Goal: Browse casually: Explore the website without a specific task or goal

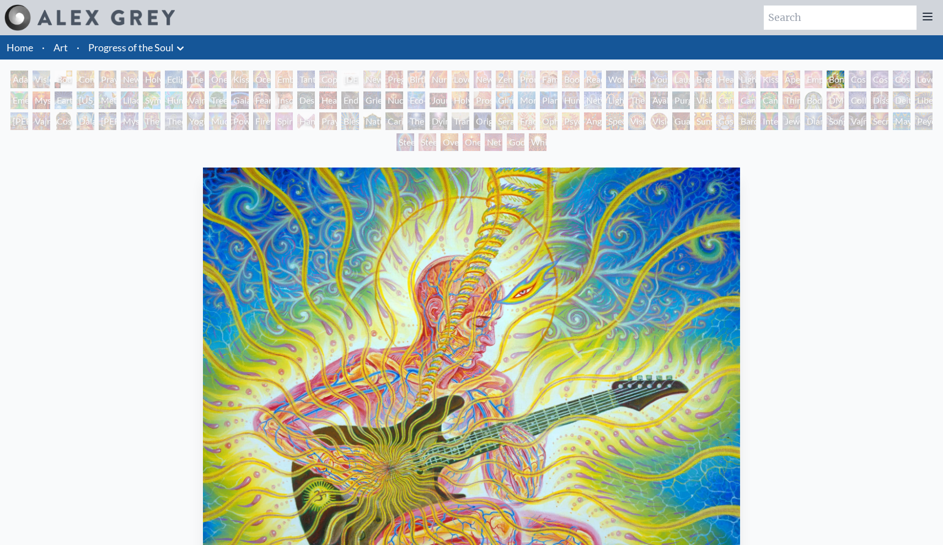
scroll to position [111, 0]
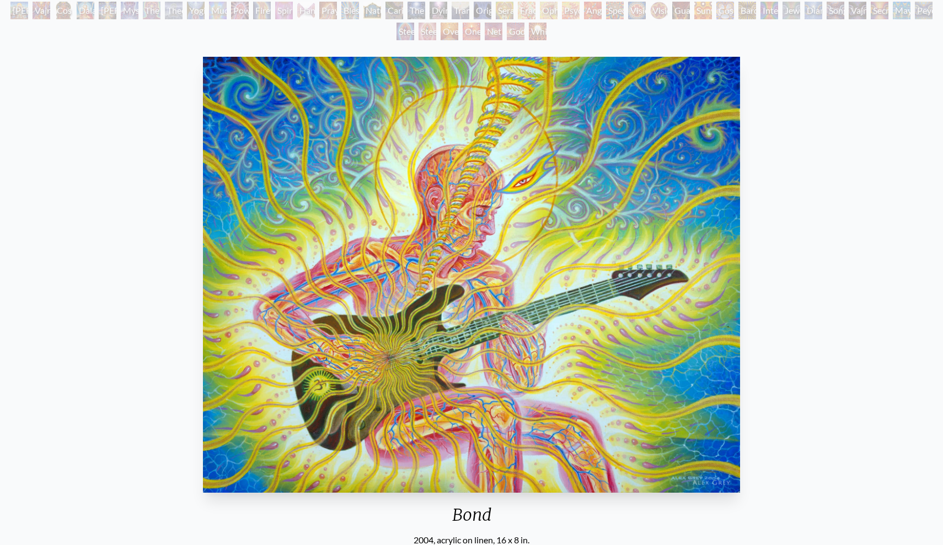
click at [245, 10] on div "Power to the Peaceful" at bounding box center [240, 11] width 18 height 18
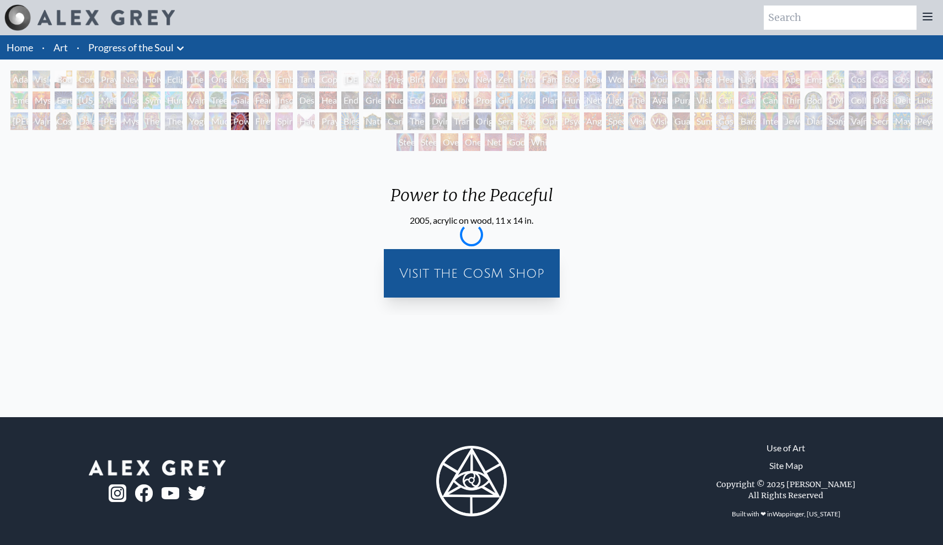
scroll to position [0, 0]
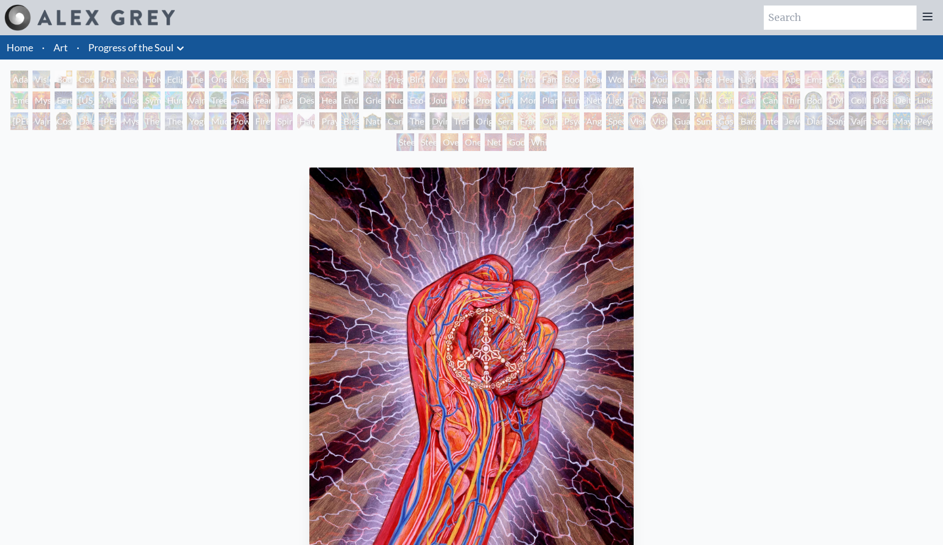
click at [199, 94] on div "Vajra Horse" at bounding box center [196, 101] width 18 height 18
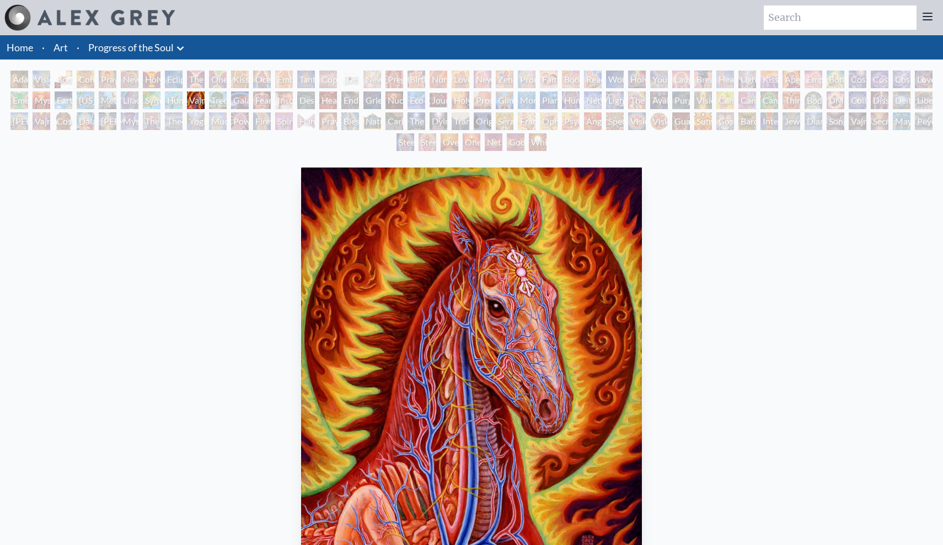
click at [177, 104] on div "Humming Bird" at bounding box center [174, 101] width 18 height 18
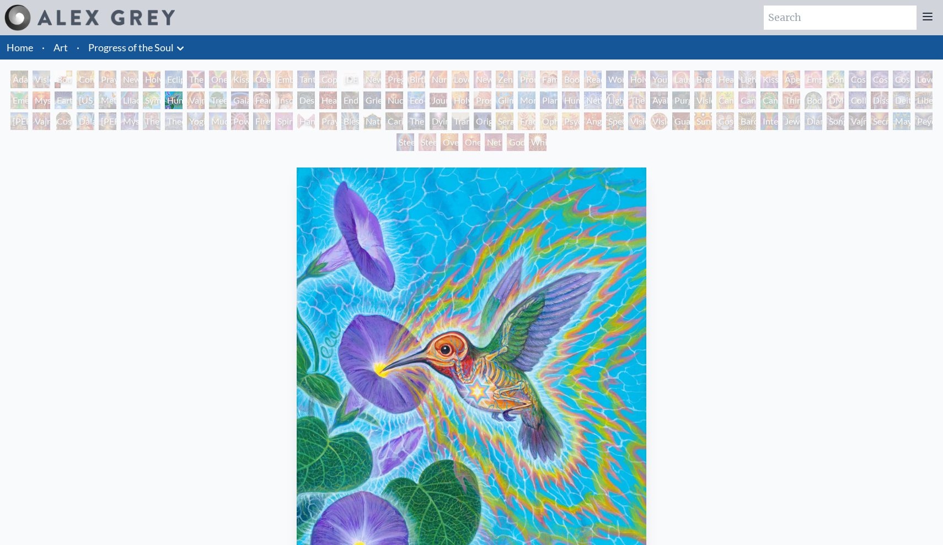
click at [146, 95] on div "Symbiosis: Gall Wasp & Oak Tree" at bounding box center [152, 101] width 18 height 18
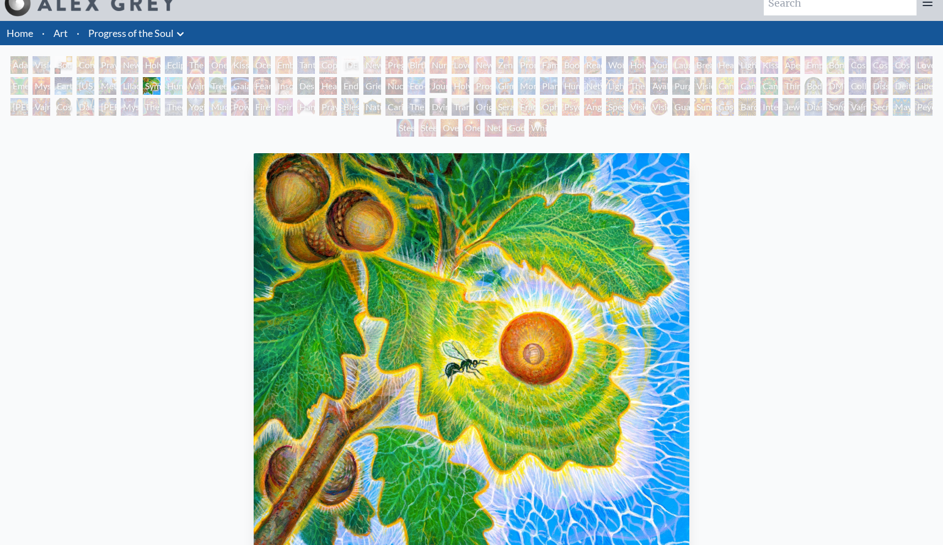
scroll to position [34, 0]
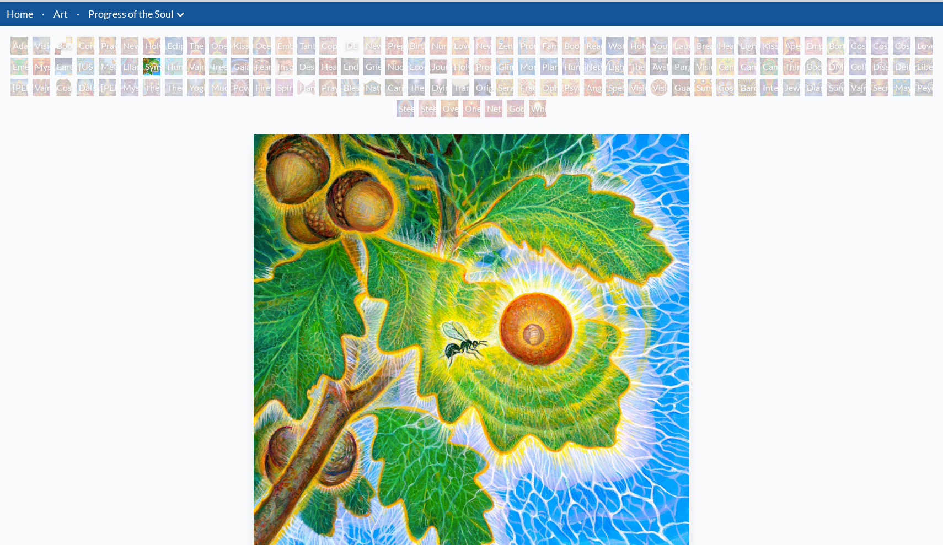
click at [131, 72] on div "Lilacs" at bounding box center [130, 67] width 18 height 18
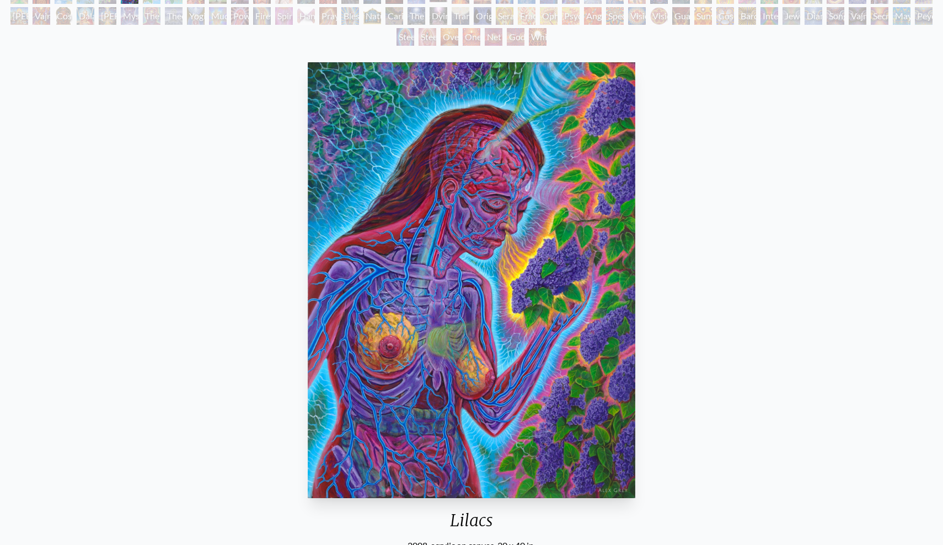
scroll to position [106, 0]
